Goal: Information Seeking & Learning: Learn about a topic

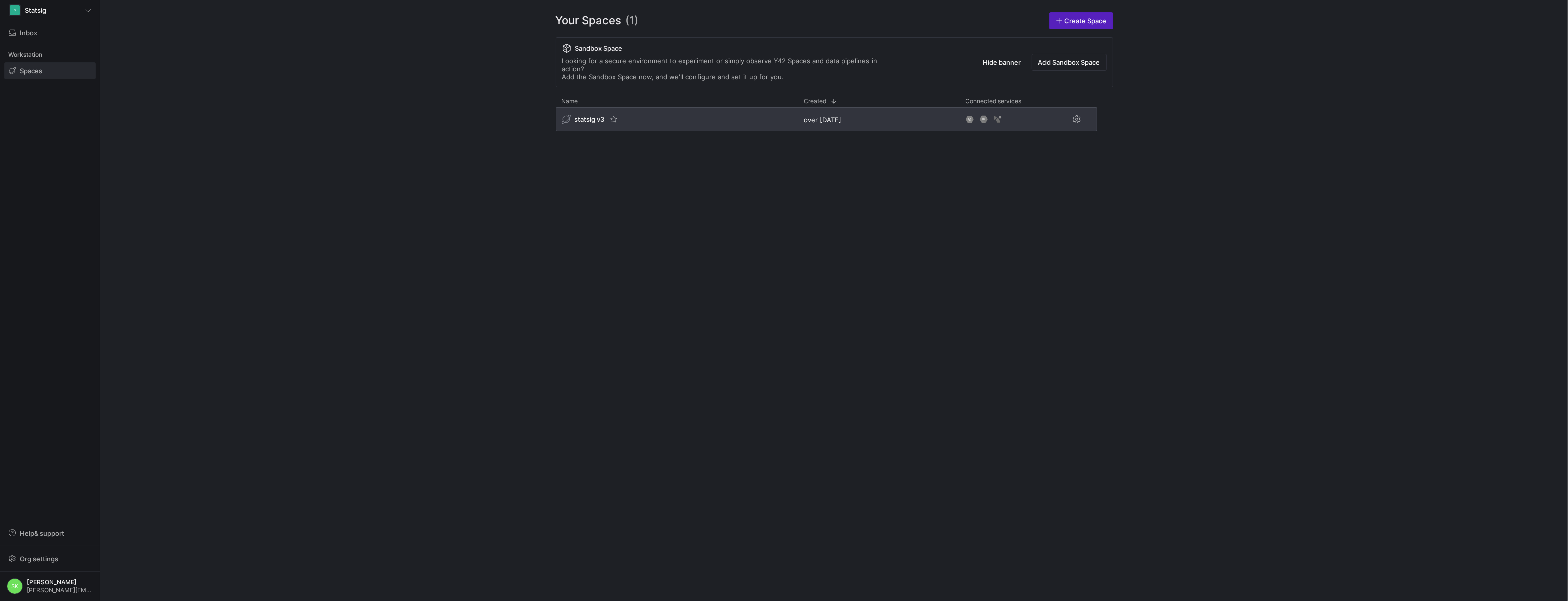
click at [592, 124] on span "statsig v3" at bounding box center [589, 119] width 30 height 8
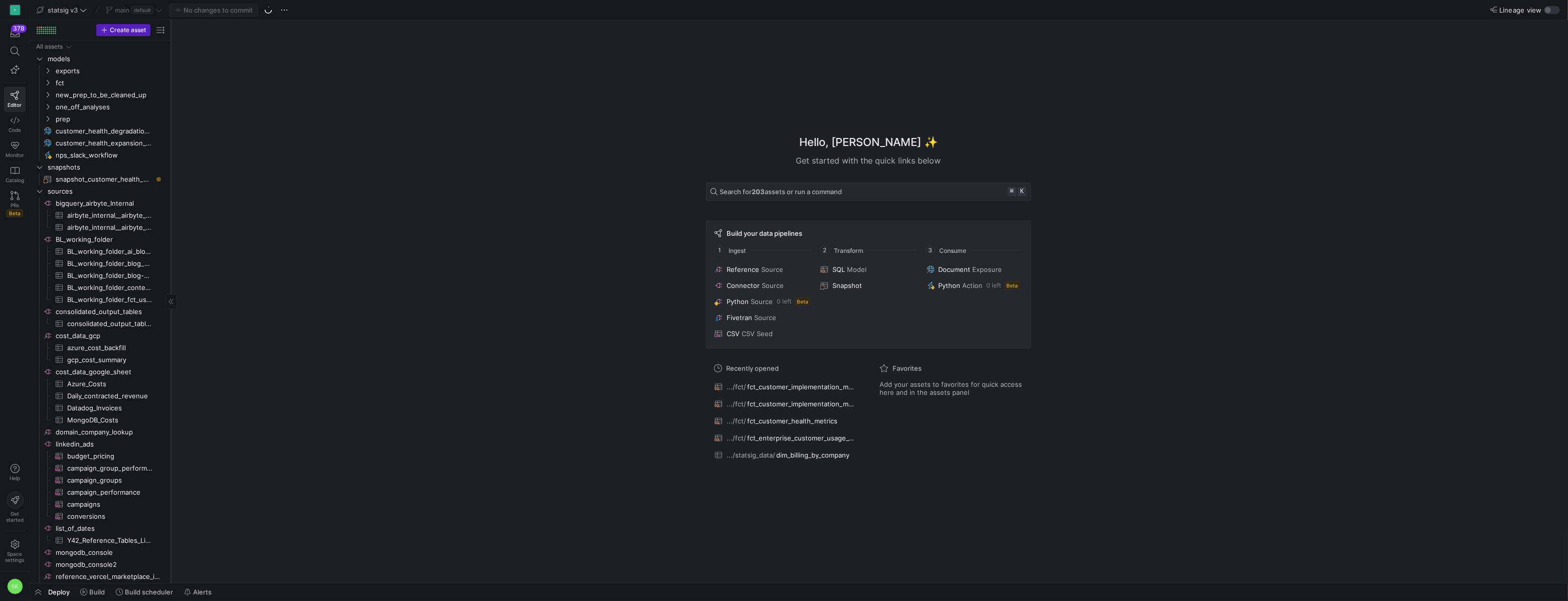
click at [171, 98] on div at bounding box center [170, 301] width 1 height 563
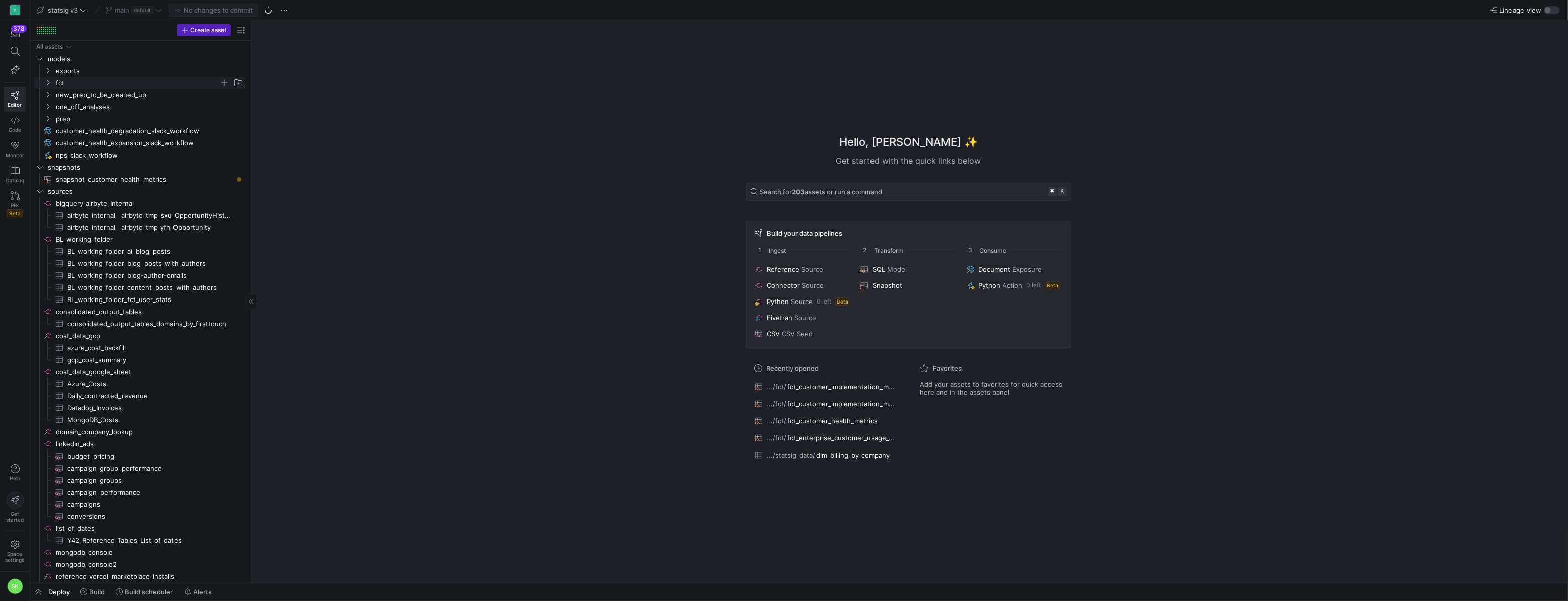
click at [48, 85] on icon "Press SPACE to select this row." at bounding box center [48, 83] width 2 height 5
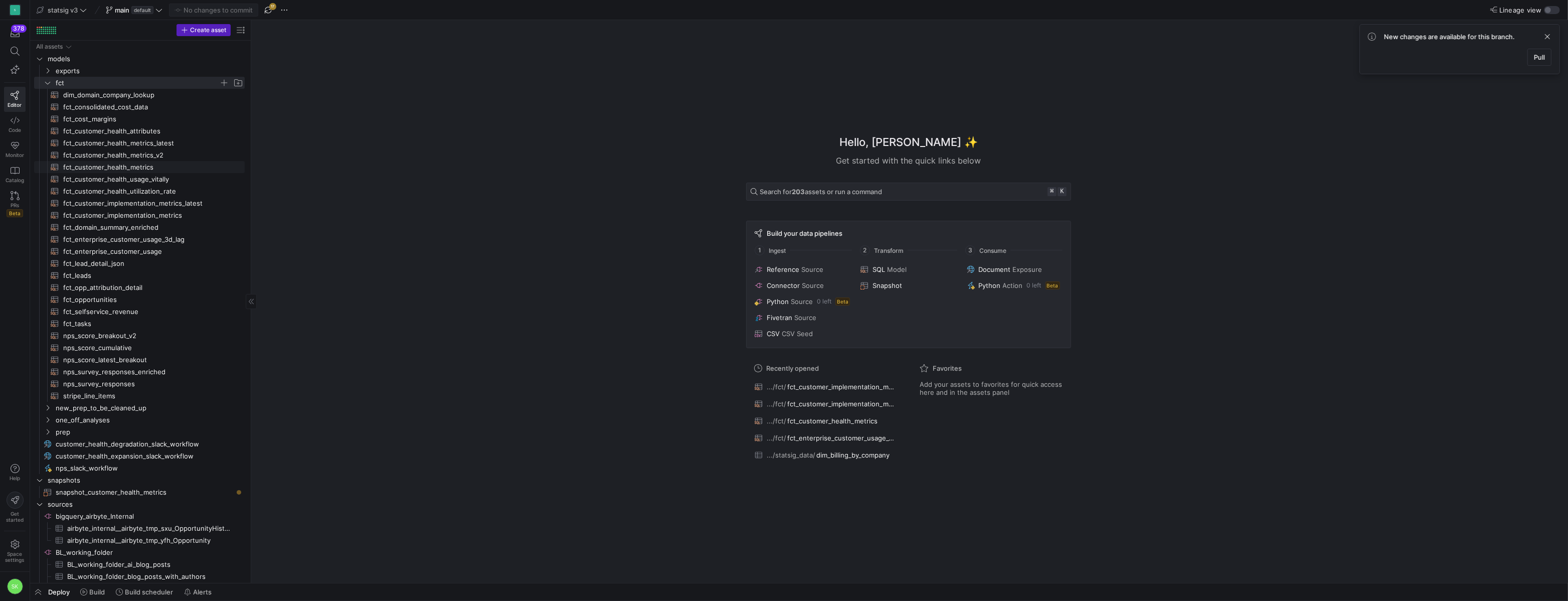
click at [145, 170] on span "fct_customer_health_metrics​​​​​​​​​​" at bounding box center [148, 167] width 170 height 12
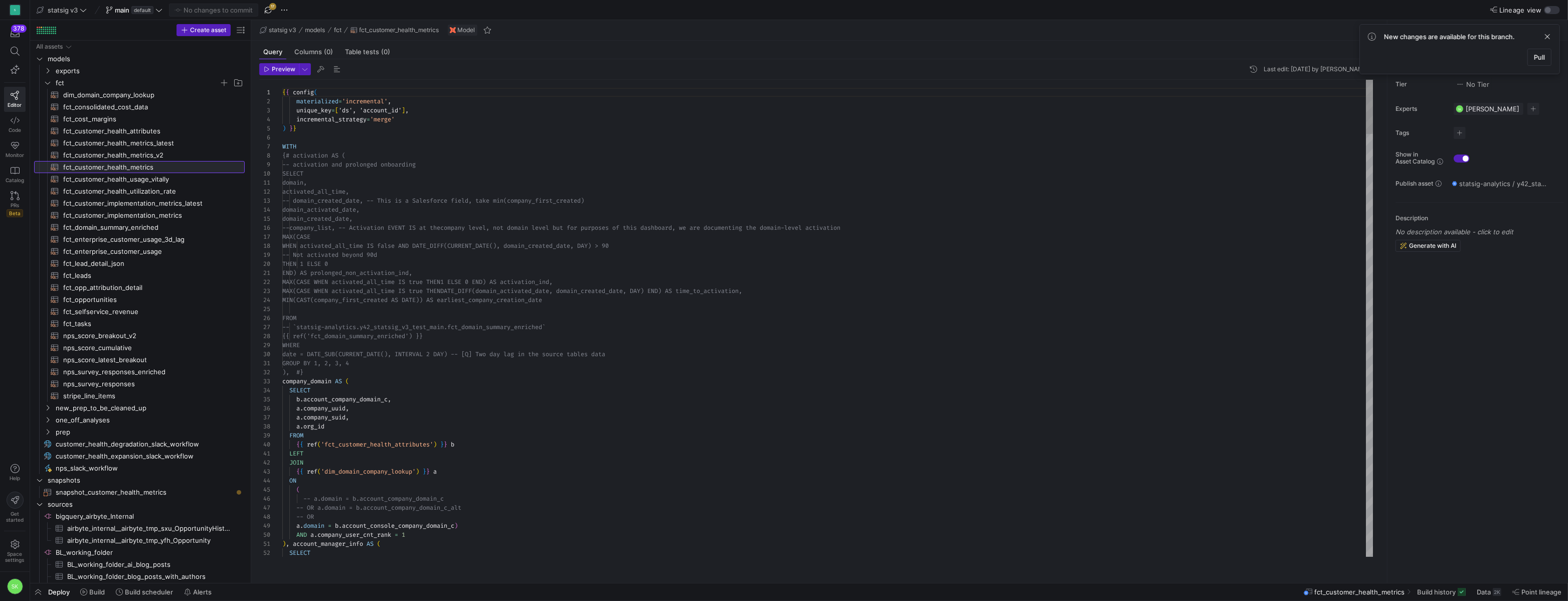
scroll to position [90, 0]
type textarea "domain, activated_all_time, -- domain_created_date, -- This is a Salesforce fie…"
type textarea "e"
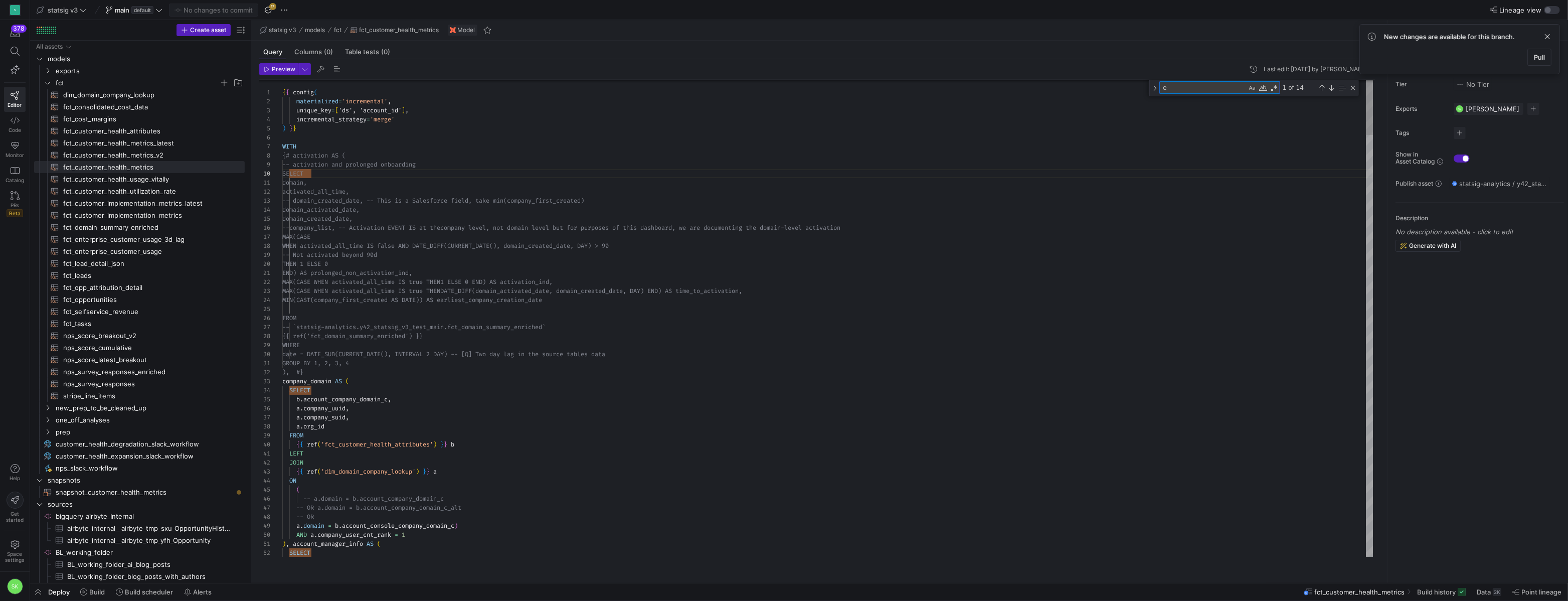
type textarea "WHEN full_contract_usage_contracted IS NULL OR full_contract_usage_contracted =…"
type textarea "ex"
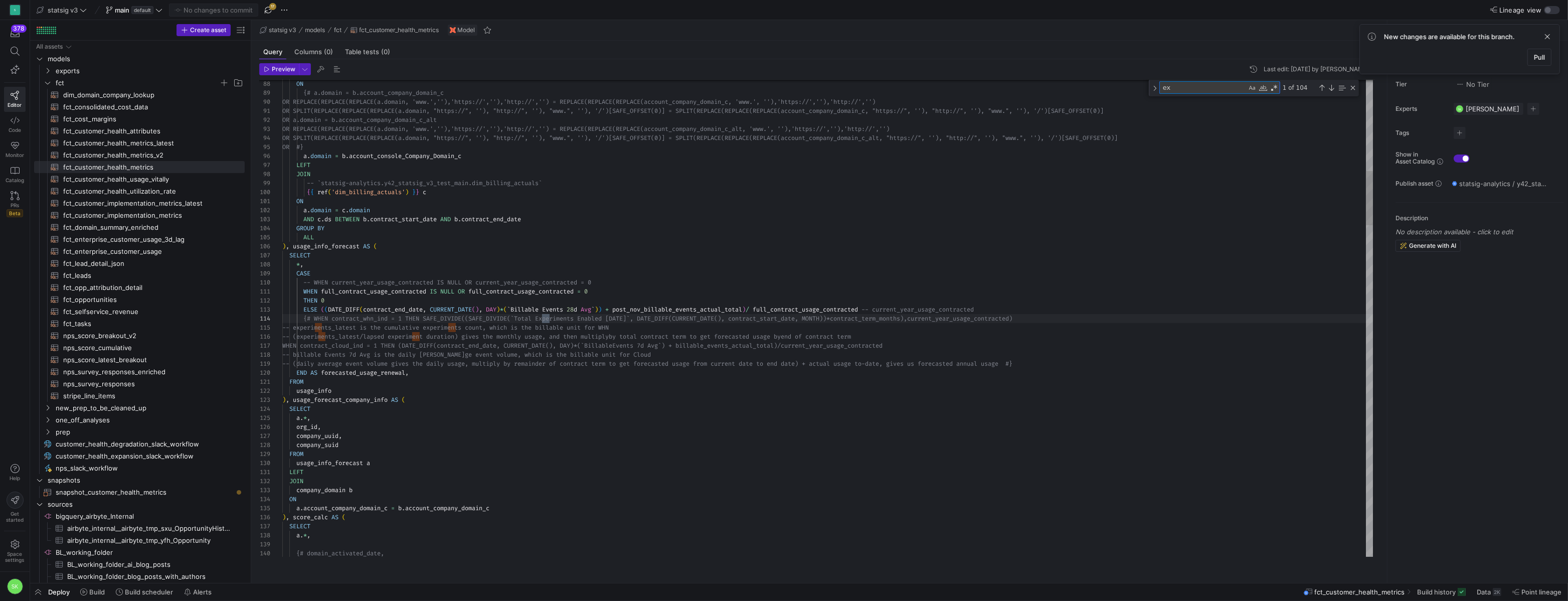
type textarea "WHEN full_contract_usage_contracted IS NULL OR full_contract_usage_contracted =…"
type textarea "exp"
type textarea "- else 0 */ CASE WHEN contract_exp_ind = 1 AND experiments_enabled_daily_avg_pr…"
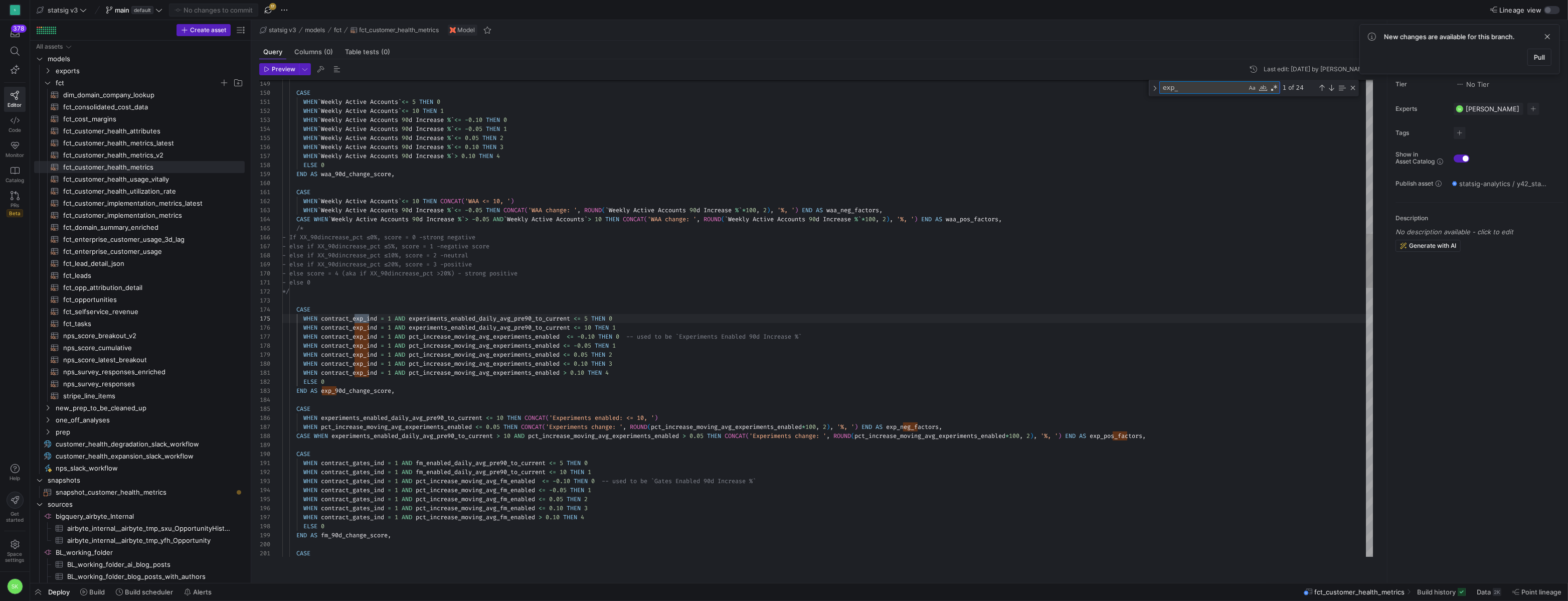
scroll to position [72, 86]
type textarea "exp_latest"
drag, startPoint x: 1178, startPoint y: 96, endPoint x: 1161, endPoint y: 90, distance: 18.0
click at [1161, 90] on y42-sql-queryable-editor "Preview Last edit: [DATE] by [PERSON_NAME] 149 150 151 152 153 154 155 156 157 …" at bounding box center [817, 317] width 1116 height 508
type textarea "contracted IS NULL OR full_contract_usage_contracted = 0 THEN 0 ELSE ((DATE_DIF…"
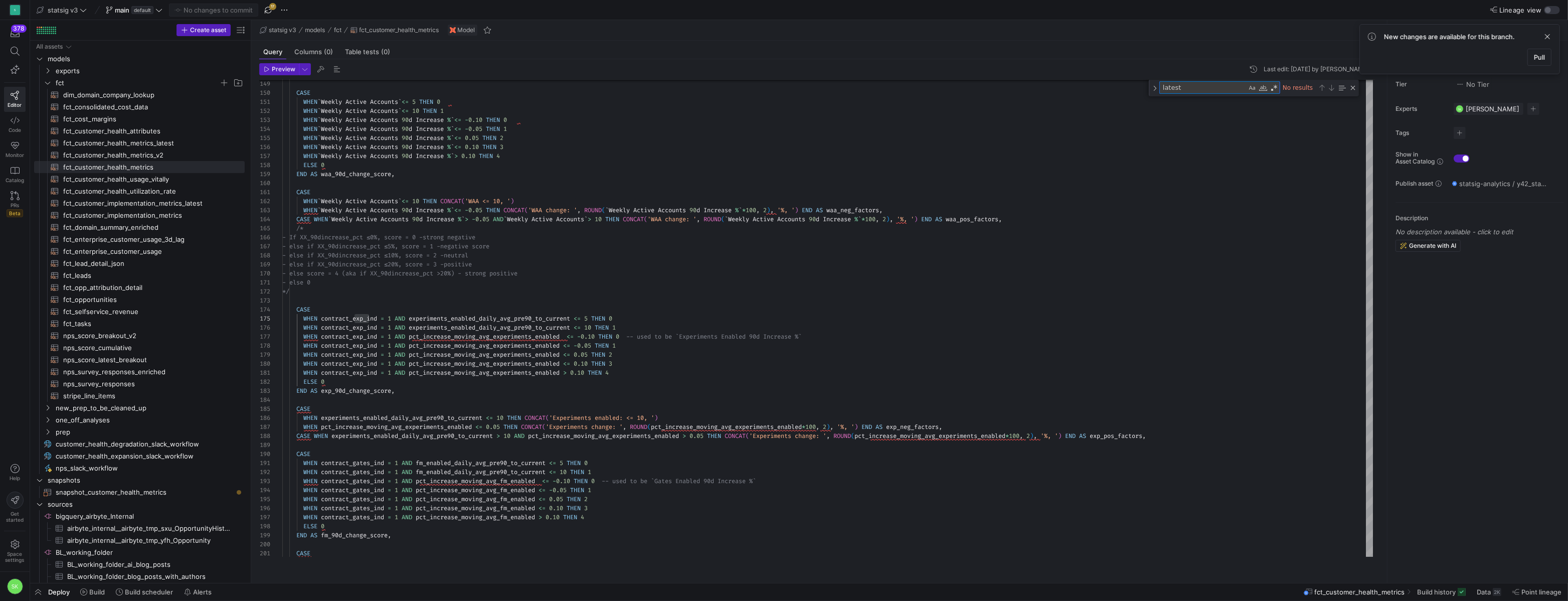
scroll to position [63, 97]
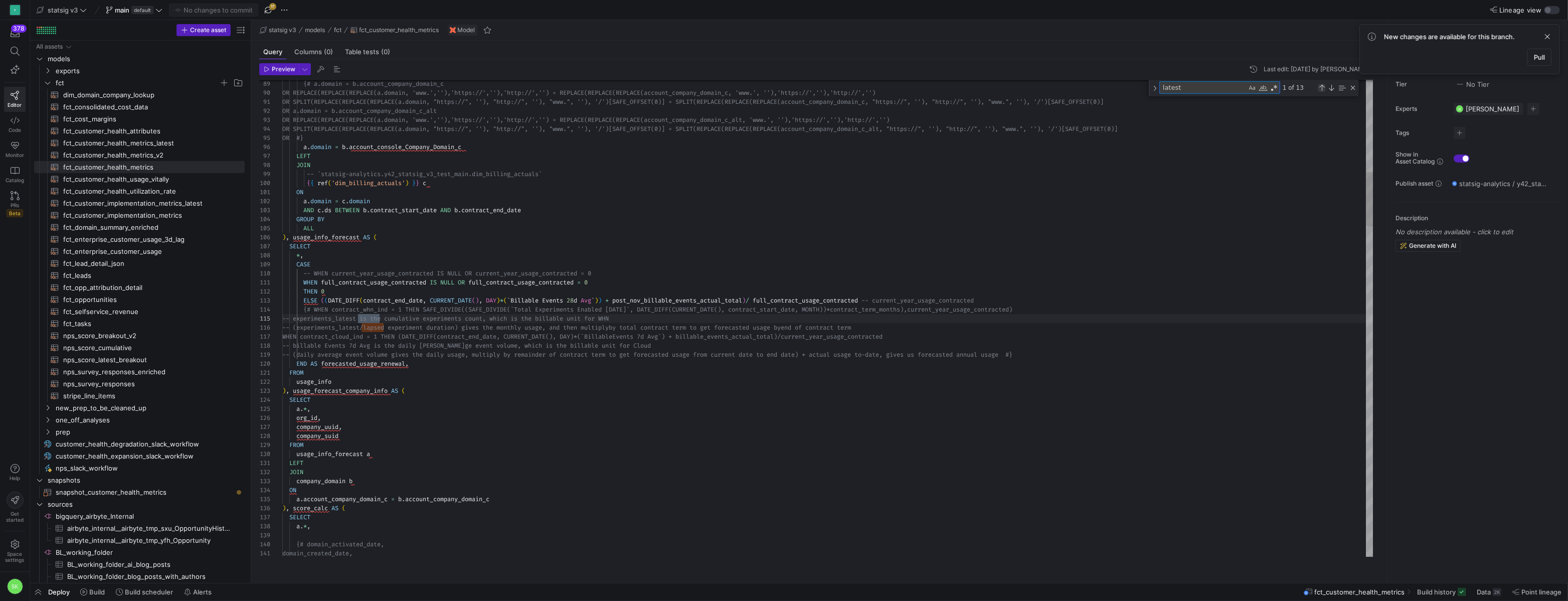
type textarea "latest"
click at [1321, 92] on div "Previous Match (⇧Enter)" at bounding box center [1321, 88] width 8 height 8
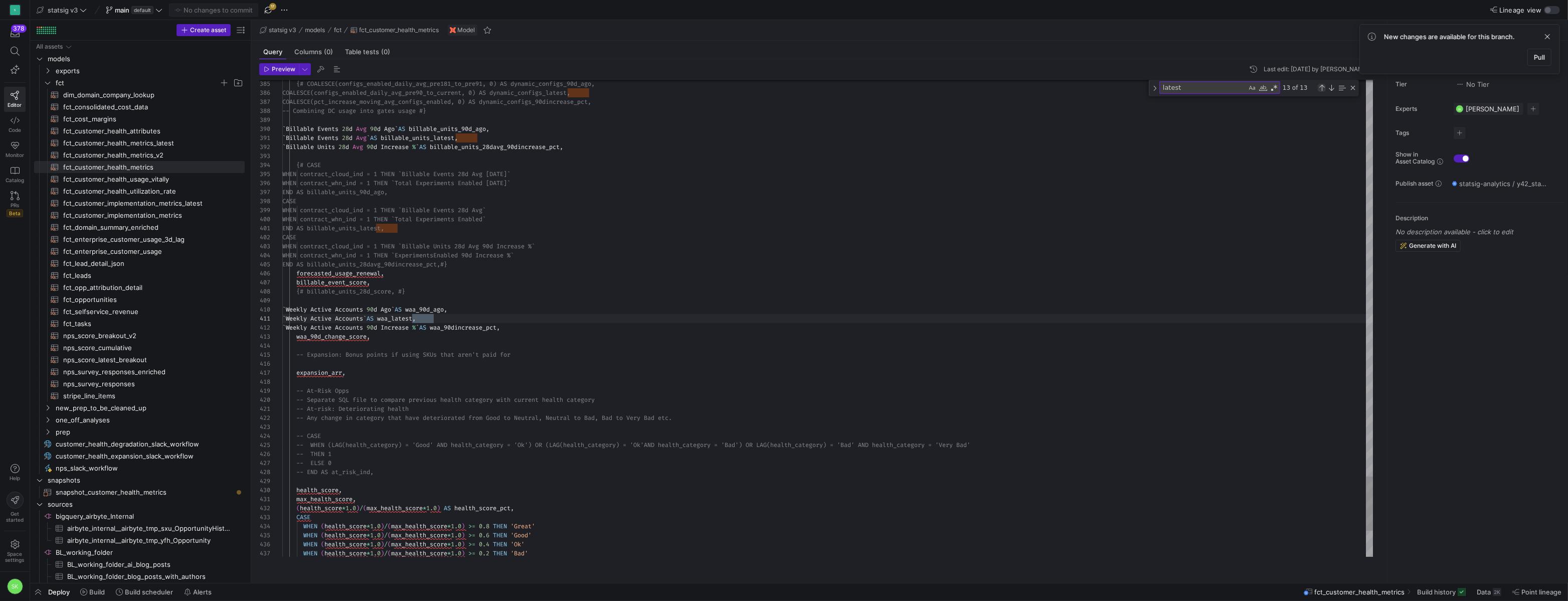
scroll to position [90, 151]
click at [1321, 92] on div "Previous Match (⇧Enter)" at bounding box center [1321, 88] width 8 height 8
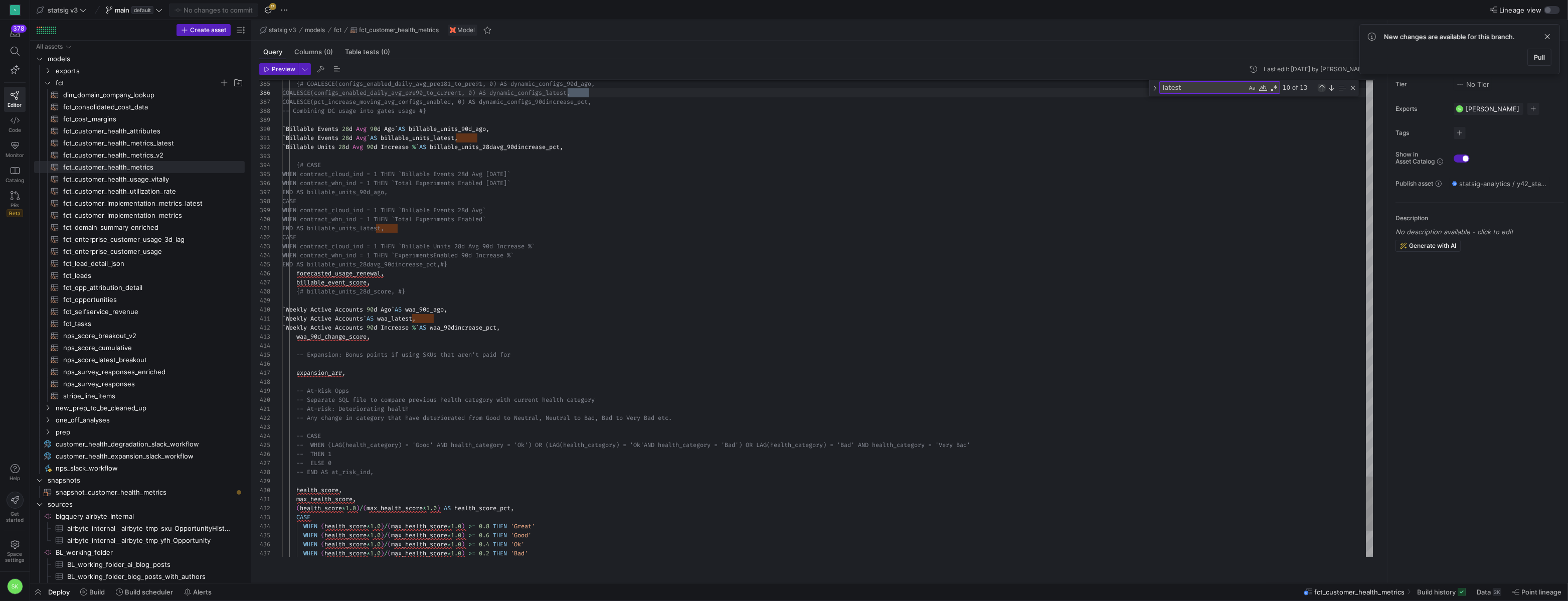
scroll to position [90, 289]
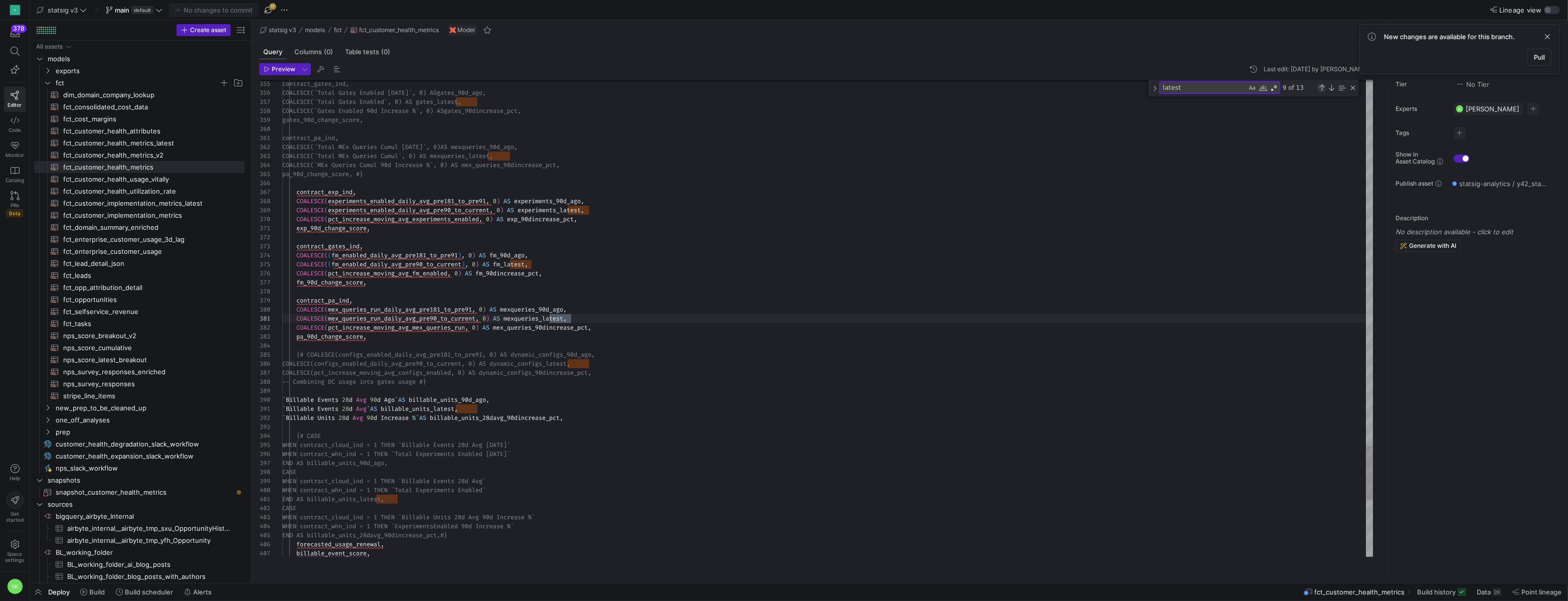
click at [1321, 92] on div "Previous Match (⇧Enter)" at bounding box center [1321, 88] width 8 height 8
type textarea "contract_pa_ind, COALESCE(`Total MEx Queries Cumul [DATE]`, 0) AS mexqueries_90…"
